Goal: Task Accomplishment & Management: Use online tool/utility

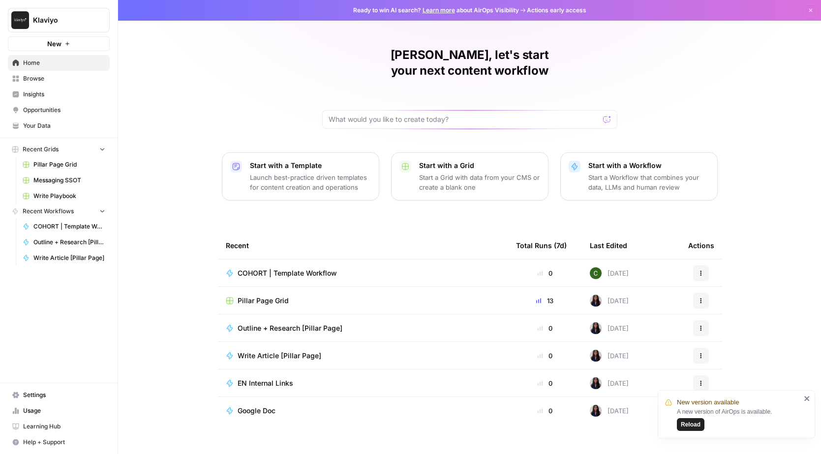
click at [36, 78] on span "Browse" at bounding box center [64, 78] width 82 height 9
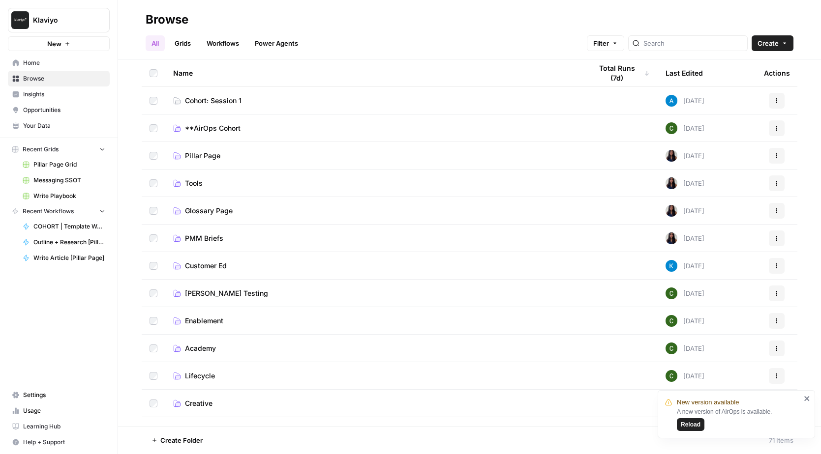
click at [181, 43] on link "Grids" at bounding box center [183, 43] width 28 height 16
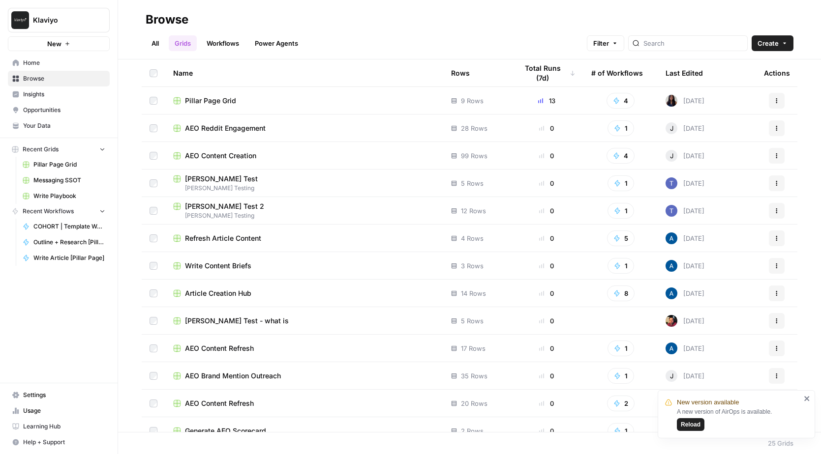
click at [231, 42] on link "Workflows" at bounding box center [223, 43] width 44 height 16
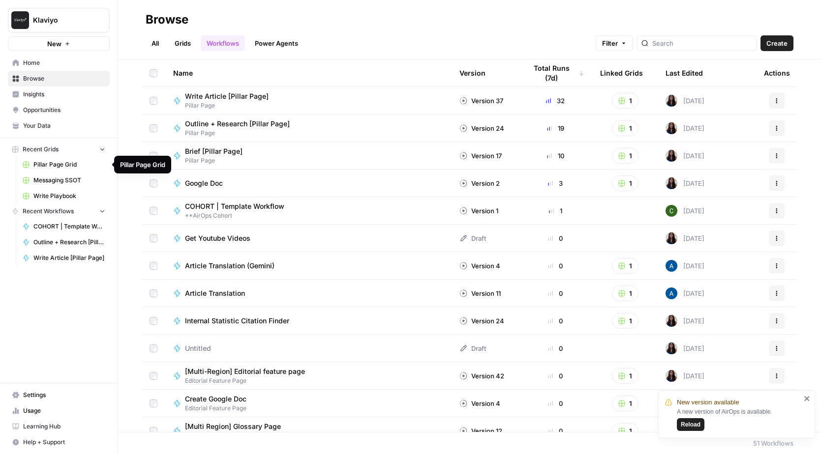
click at [59, 171] on link "Pillar Page Grid" at bounding box center [63, 165] width 91 height 16
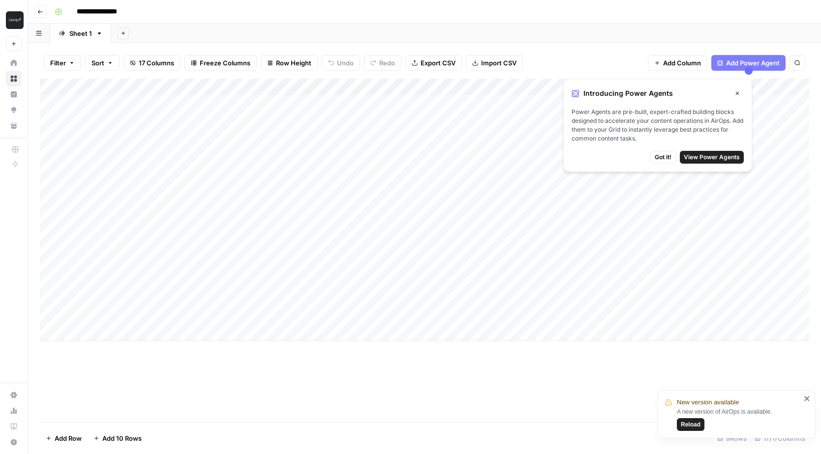
click at [740, 90] on icon "button" at bounding box center [737, 93] width 6 height 6
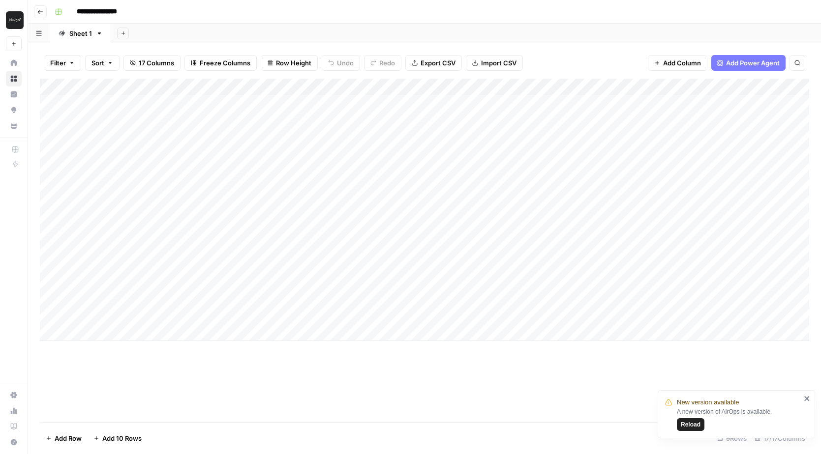
click at [362, 87] on div "Add Column" at bounding box center [424, 210] width 769 height 263
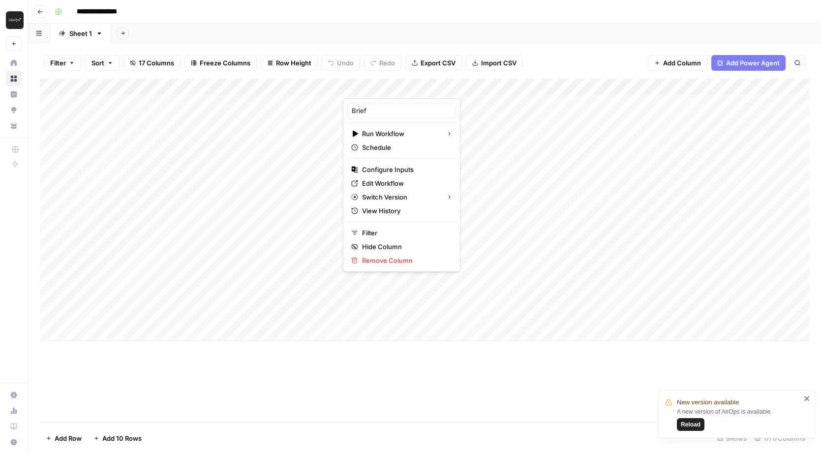
click at [579, 53] on div "Filter Sort 17 Columns Freeze Columns Row Height Undo Redo Export CSV Import CS…" at bounding box center [424, 62] width 769 height 31
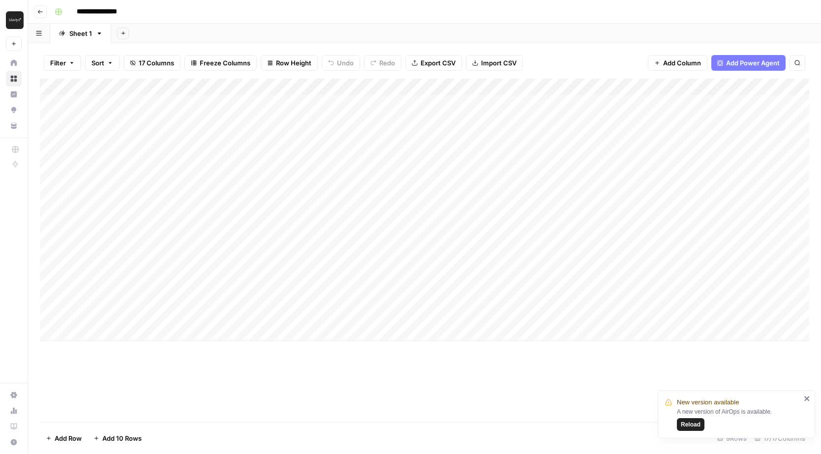
click at [37, 16] on button "Go back" at bounding box center [40, 11] width 13 height 13
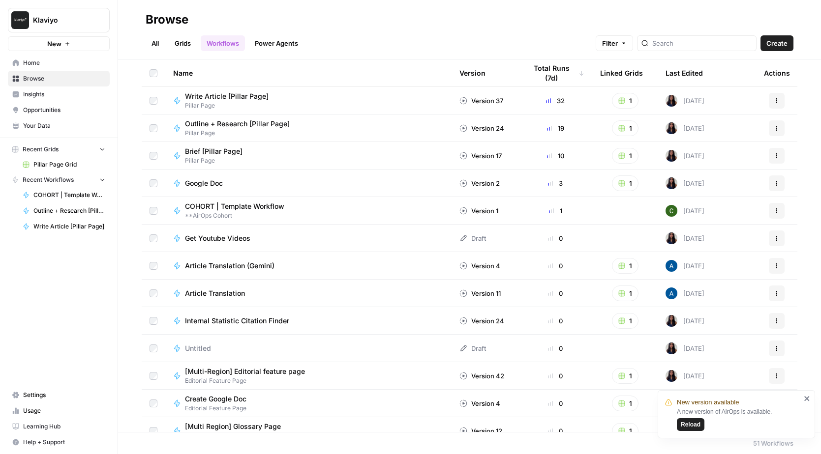
click at [39, 77] on span "Browse" at bounding box center [64, 78] width 82 height 9
click at [31, 60] on span "Home" at bounding box center [64, 63] width 82 height 9
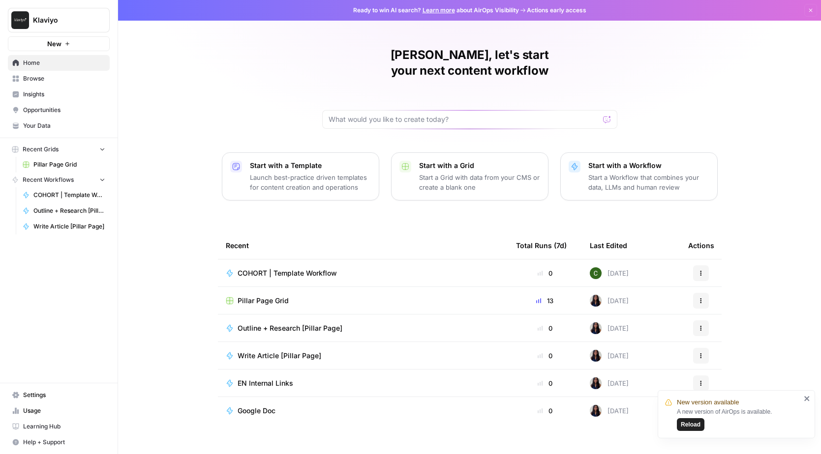
click at [38, 76] on span "Browse" at bounding box center [64, 78] width 82 height 9
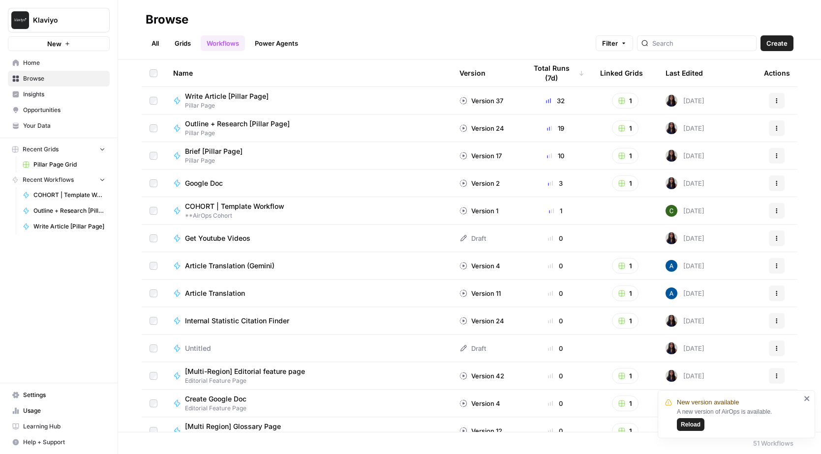
click at [106, 150] on button "Recent Grids" at bounding box center [59, 149] width 102 height 15
click at [51, 78] on span "Browse" at bounding box center [64, 78] width 82 height 9
click at [154, 40] on link "All" at bounding box center [155, 43] width 19 height 16
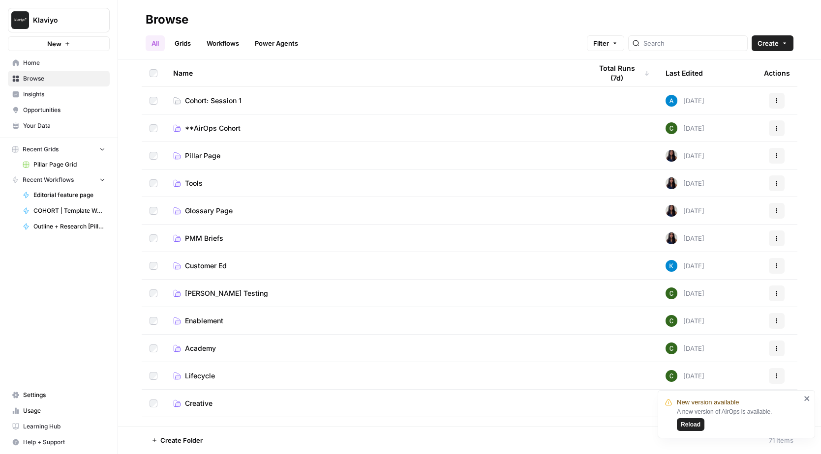
click at [227, 100] on span "Cohort: Session 1" at bounding box center [213, 101] width 57 height 10
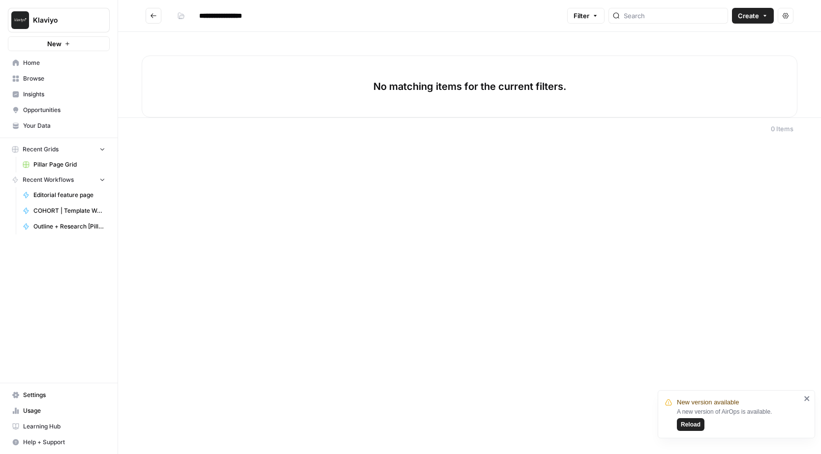
click at [753, 26] on header "**********" at bounding box center [469, 16] width 703 height 32
click at [759, 16] on button "Create" at bounding box center [753, 16] width 42 height 16
click at [723, 54] on span "Workflow" at bounding box center [733, 53] width 55 height 10
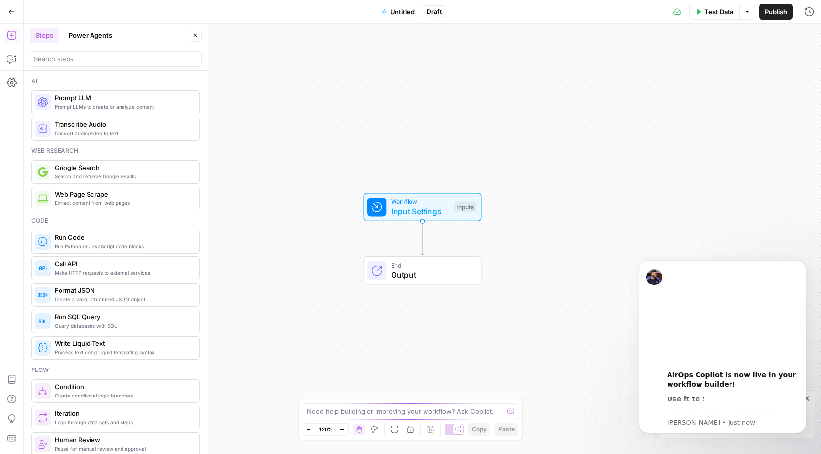
click at [807, 256] on body "00:00 AirOps Copilot is now live in your workflow builder! Use it to : Improve,…" at bounding box center [722, 346] width 189 height 180
click at [803, 264] on icon "Dismiss notification" at bounding box center [802, 263] width 3 height 3
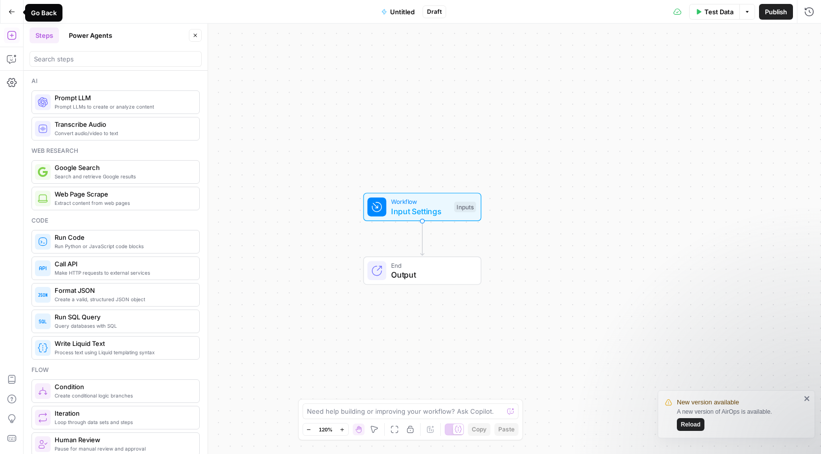
click at [13, 17] on button "Go Back" at bounding box center [12, 12] width 18 height 18
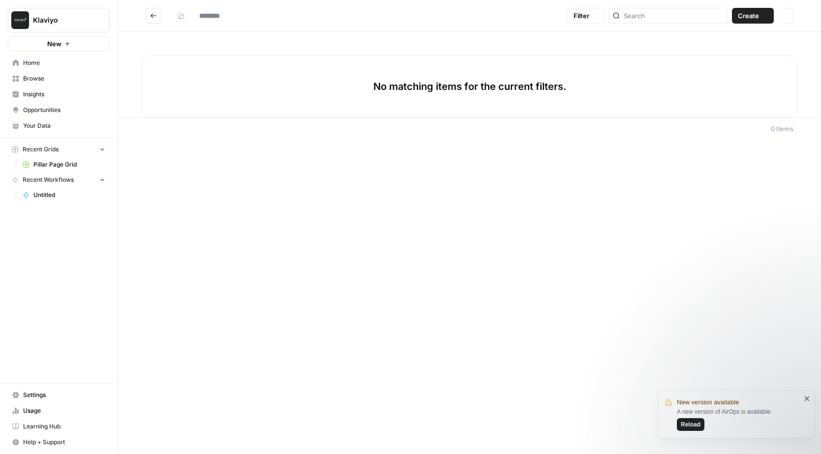
type input "**********"
